Goal: Task Accomplishment & Management: Manage account settings

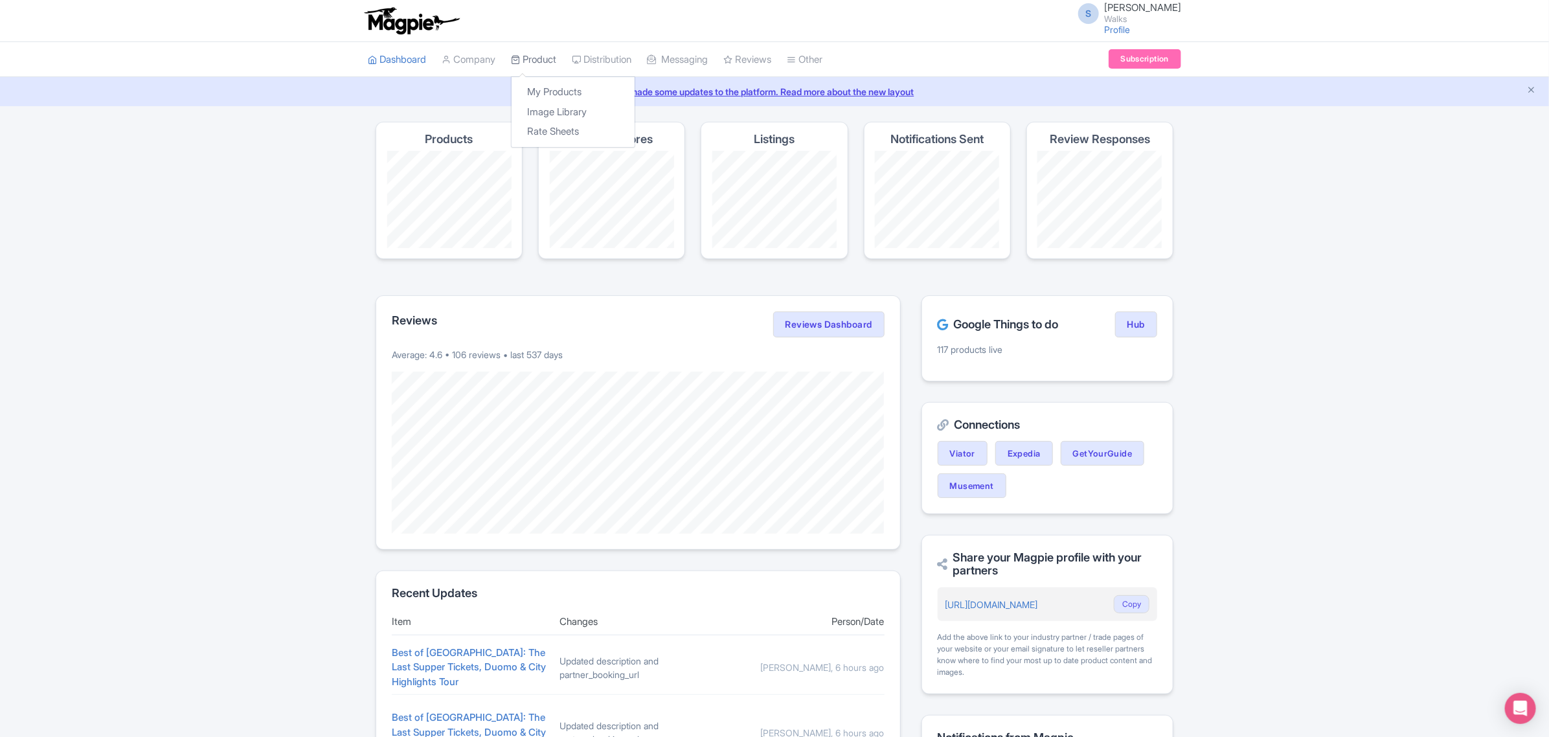
click at [529, 55] on link "Product" at bounding box center [533, 60] width 45 height 36
click at [552, 94] on link "My Products" at bounding box center [573, 92] width 123 height 20
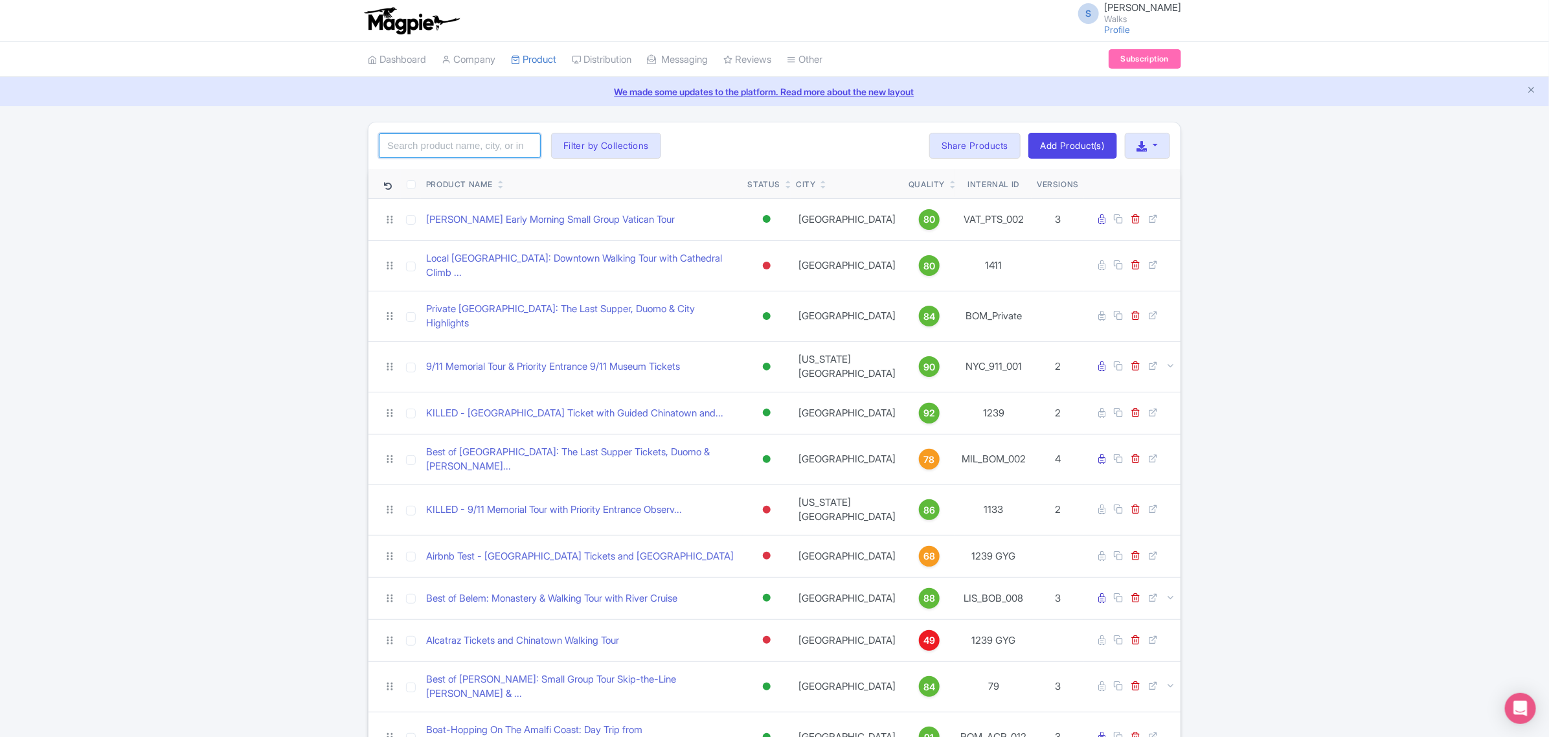
click at [494, 148] on input "search" at bounding box center [460, 145] width 162 height 25
paste input "Hi @[PERSON_NAME]"
type input "Hi @[PERSON_NAME]"
drag, startPoint x: 494, startPoint y: 146, endPoint x: 356, endPoint y: 142, distance: 138.0
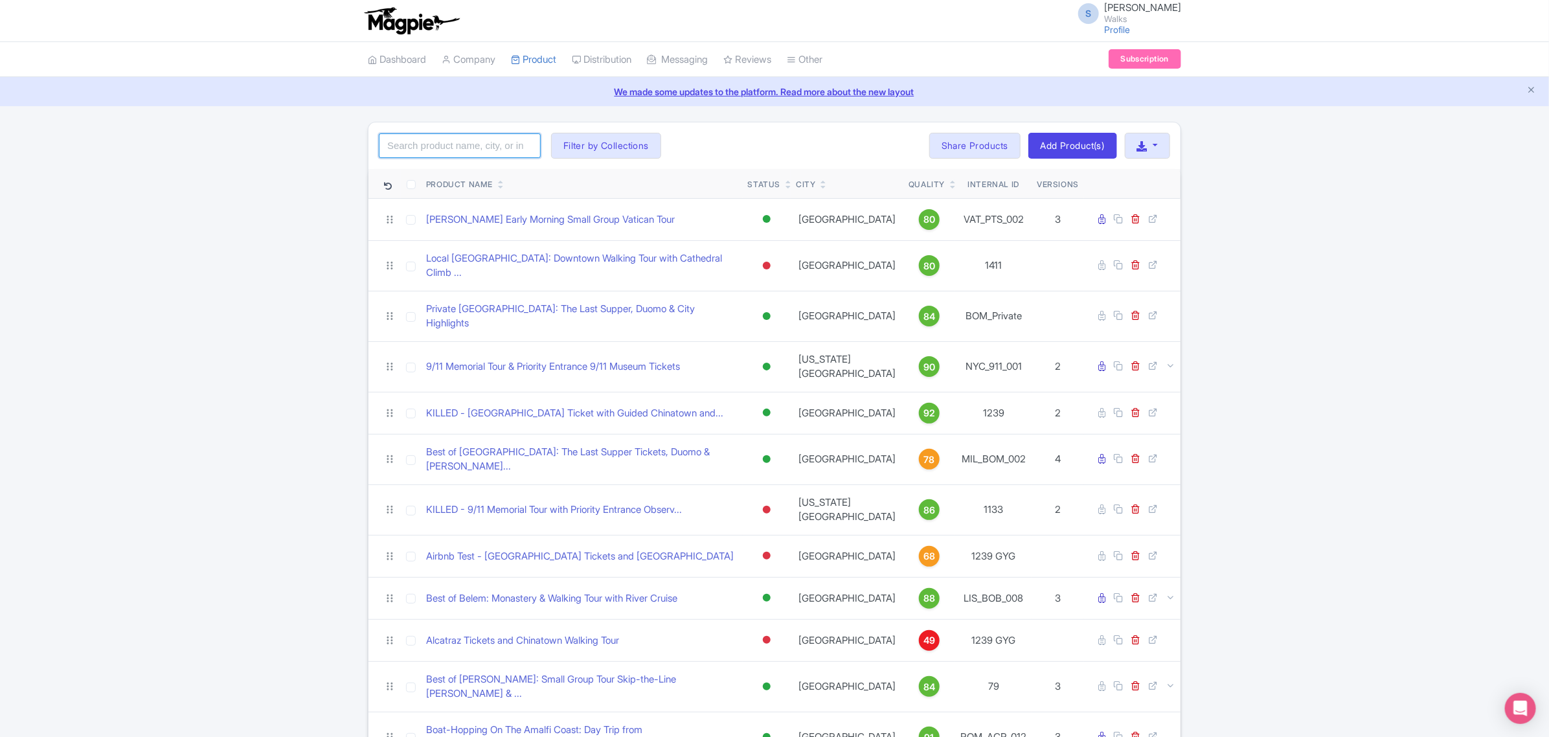
paste input "CGD_Private"
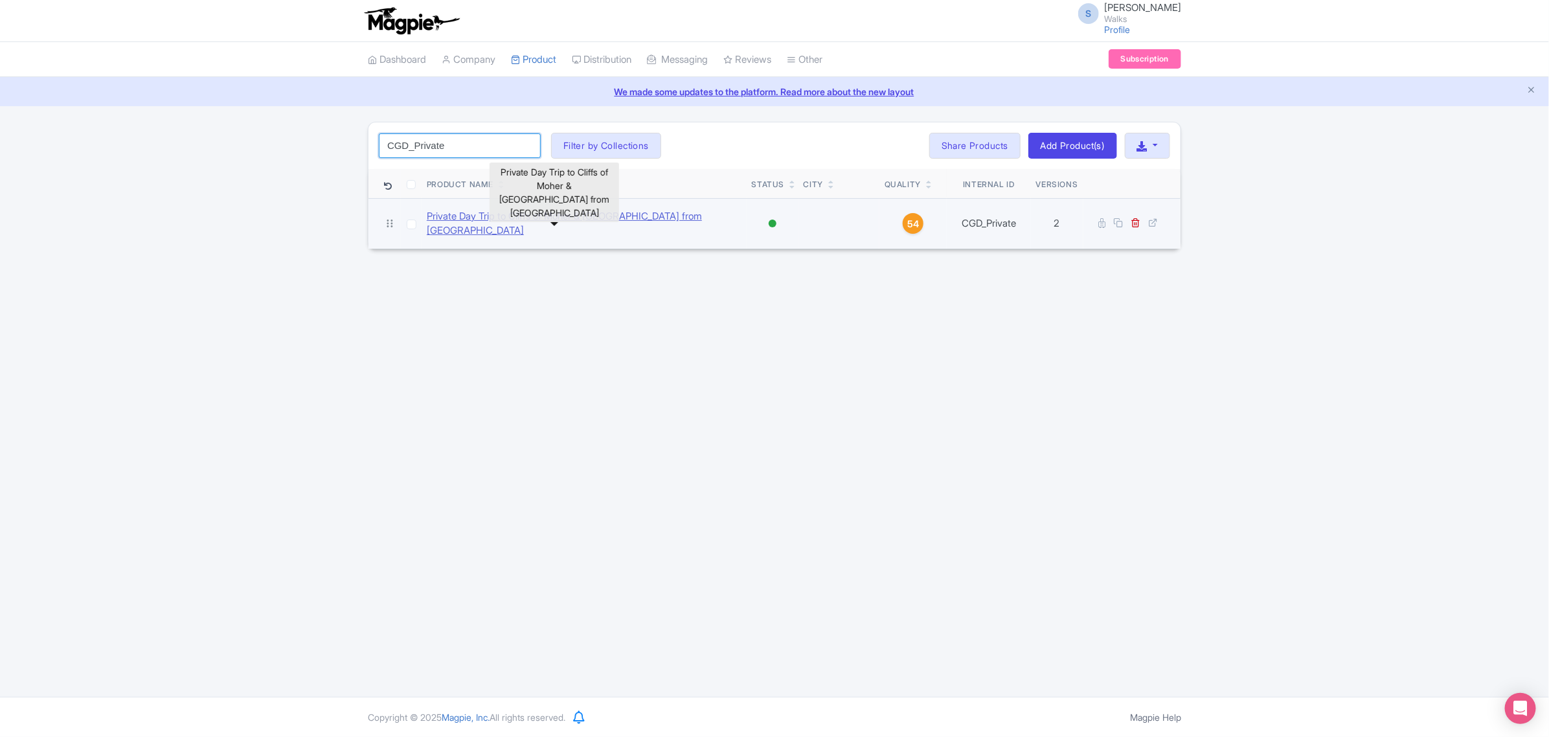
type input "CGD_Private"
click at [473, 218] on link "Private Day Trip to Cliffs of Moher & [GEOGRAPHIC_DATA] from [GEOGRAPHIC_DATA]" at bounding box center [584, 223] width 315 height 29
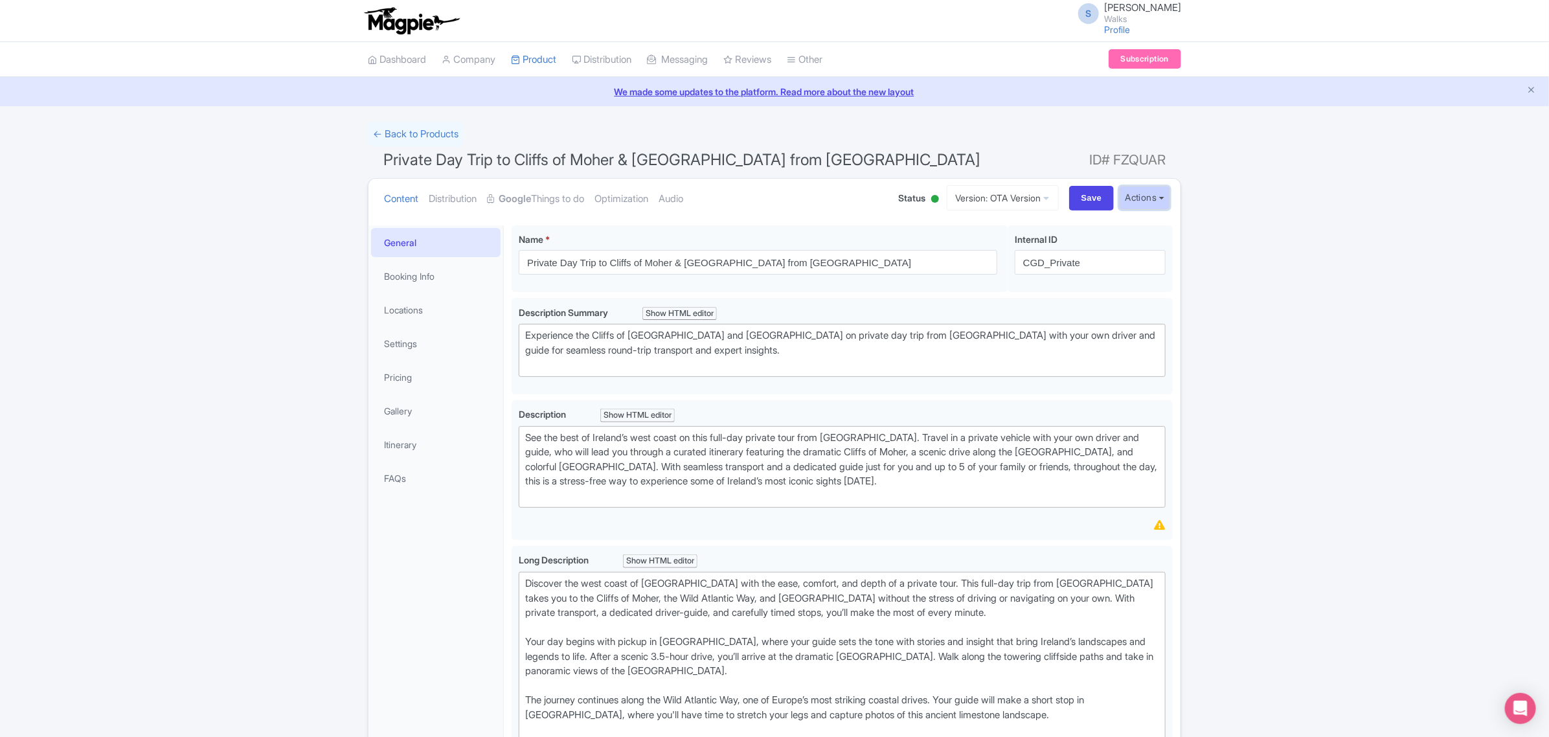
click at [1163, 198] on button "Actions" at bounding box center [1144, 198] width 51 height 24
click at [1025, 256] on link "Industry Partner View" at bounding box center [999, 255] width 124 height 20
